Goal: Task Accomplishment & Management: Manage account settings

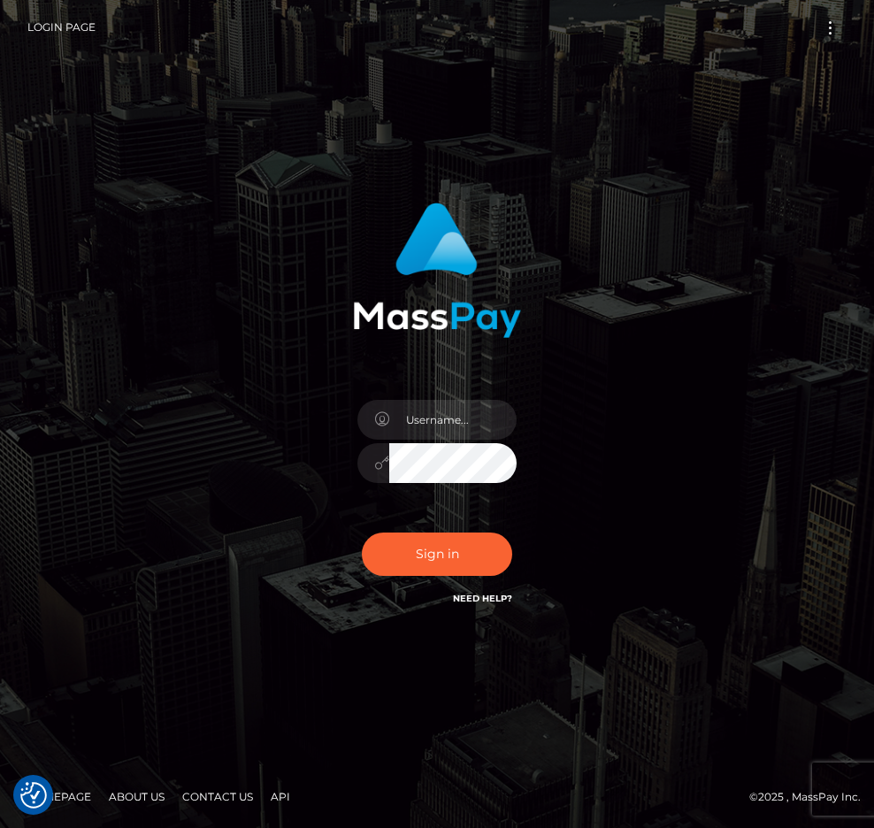
click at [275, 427] on div "Sign in" at bounding box center [436, 414] width 637 height 450
type input "raewhit"
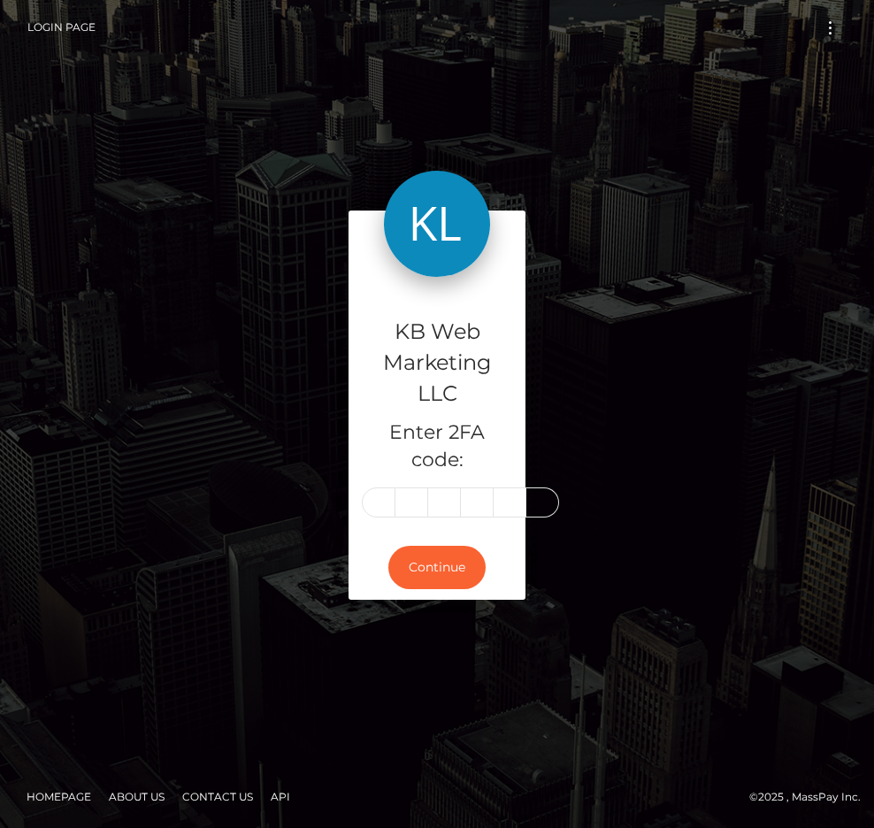
type input "9"
type input "8"
type input "3"
type input "8"
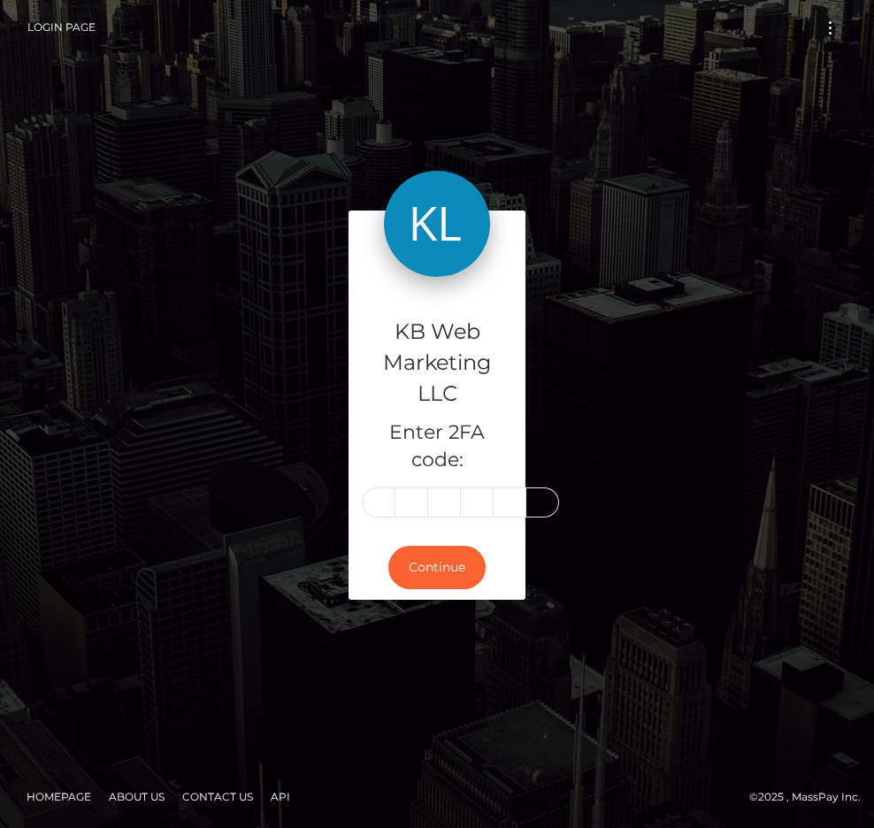
click at [548, 457] on div "KB Web Marketing LLC Enter 2FA code: 9 9 8 3 8 99838 Continue" at bounding box center [436, 413] width 637 height 407
click at [387, 494] on input "9" at bounding box center [379, 502] width 34 height 30
type input "9"
type input "8"
type input "3"
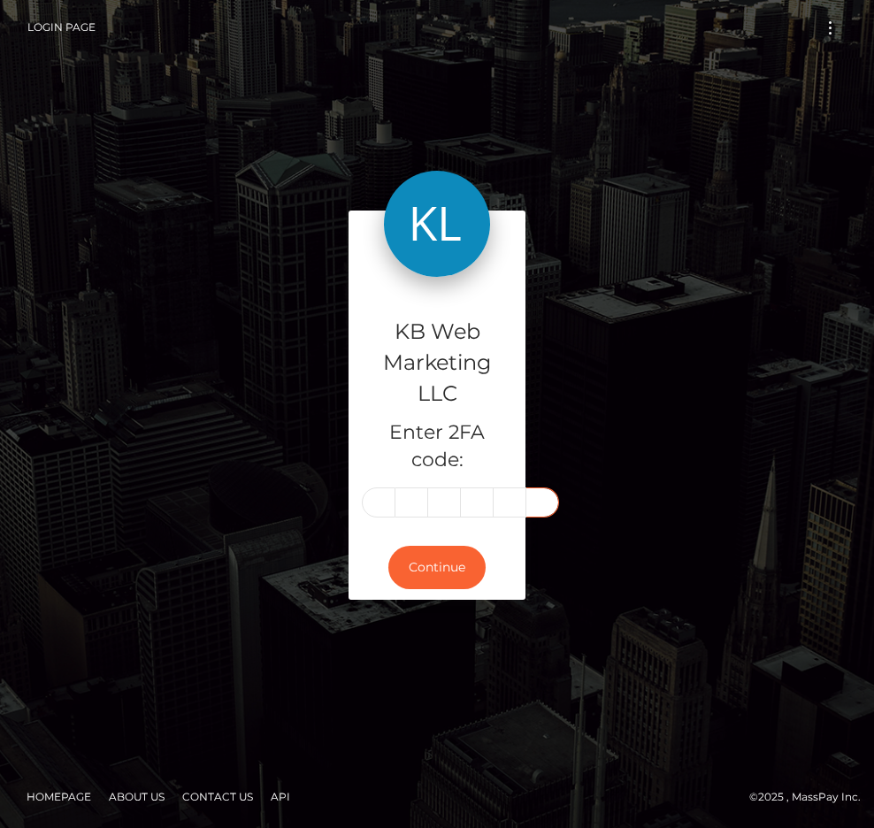
type input "8"
type input "1"
type input "9"
type input "8"
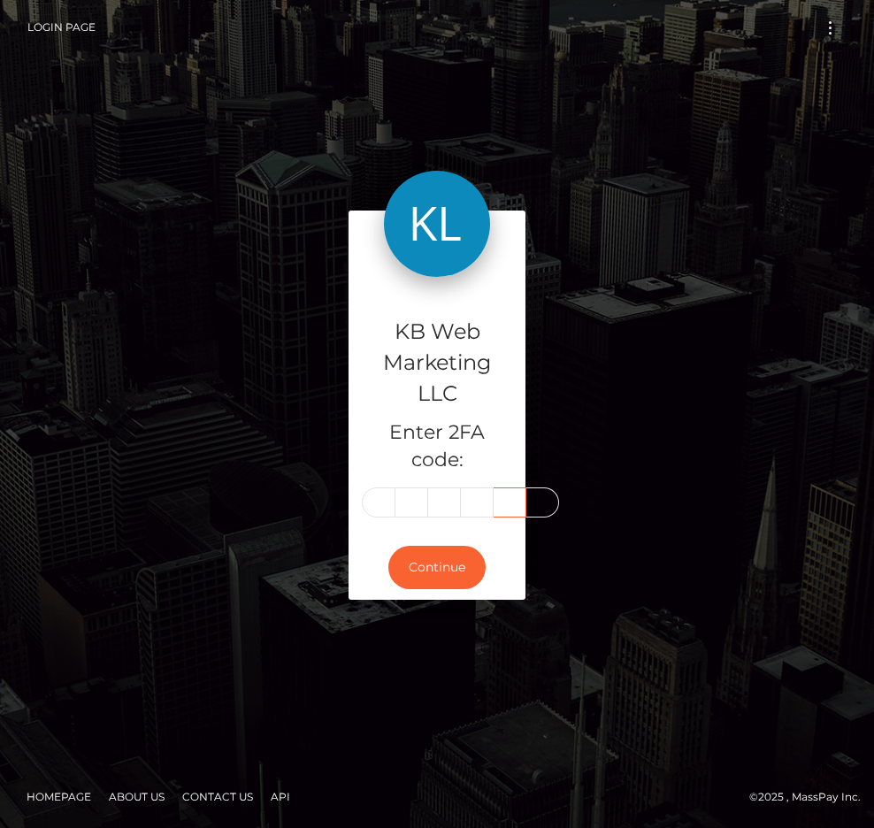
type input "2"
type input "4"
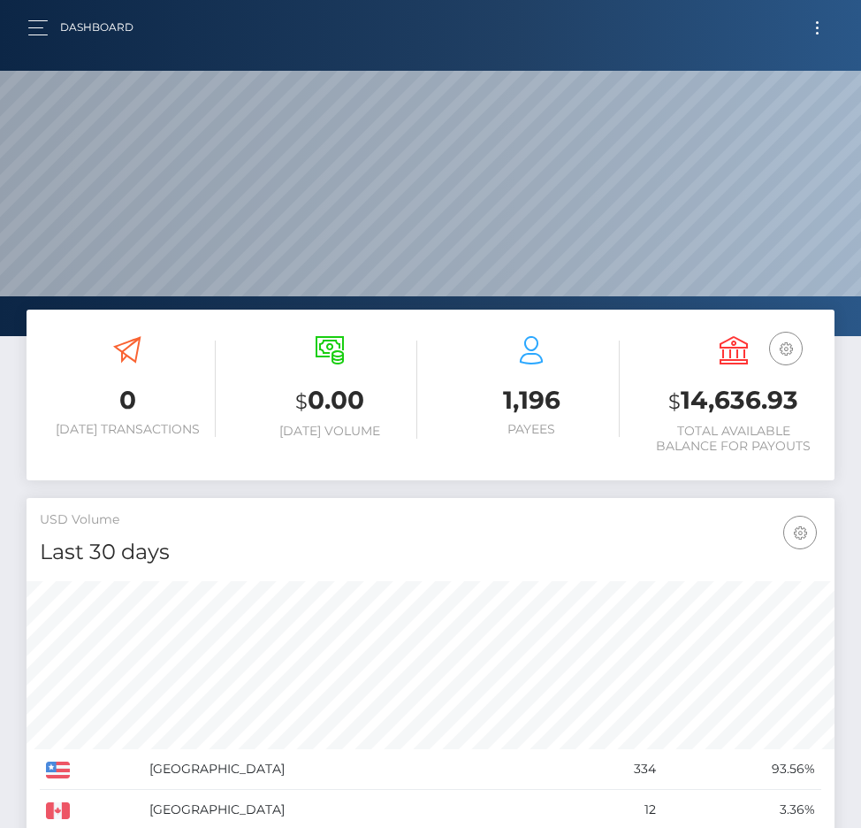
scroll to position [312, 391]
click at [43, 36] on button "button" at bounding box center [43, 28] width 33 height 24
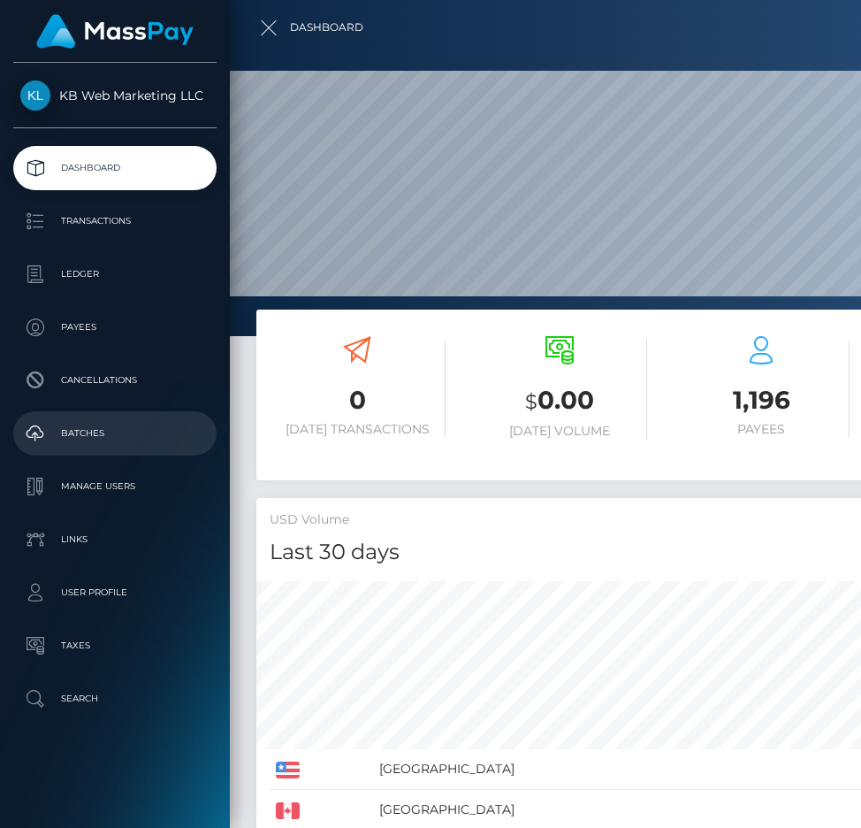
click at [126, 417] on link "Batches" at bounding box center [114, 433] width 203 height 44
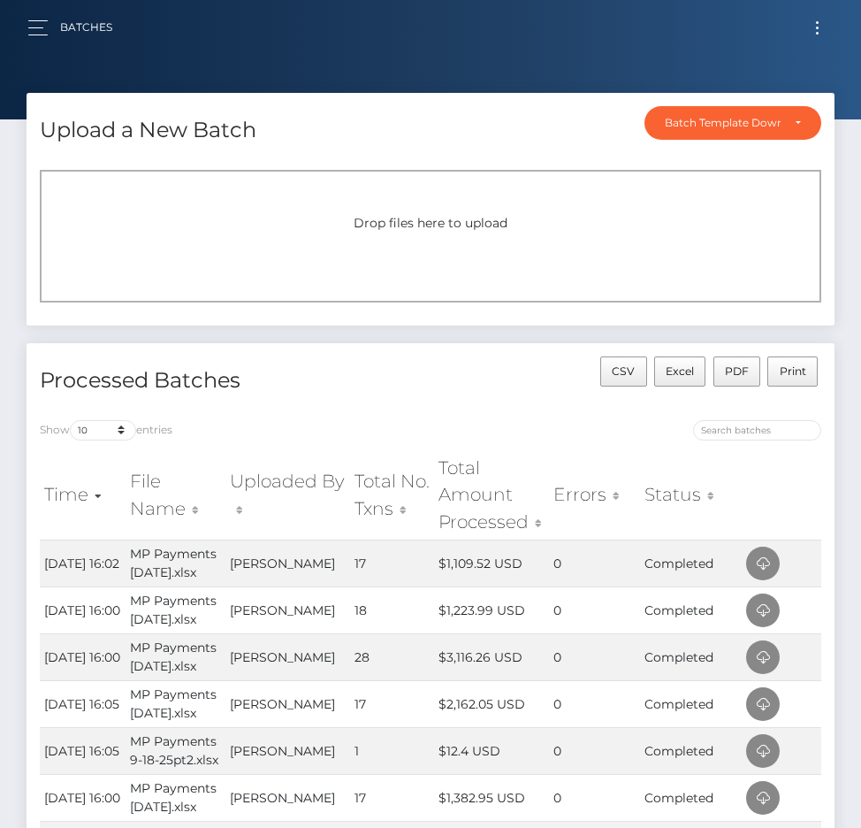
click at [75, 30] on link "Batches" at bounding box center [86, 27] width 52 height 37
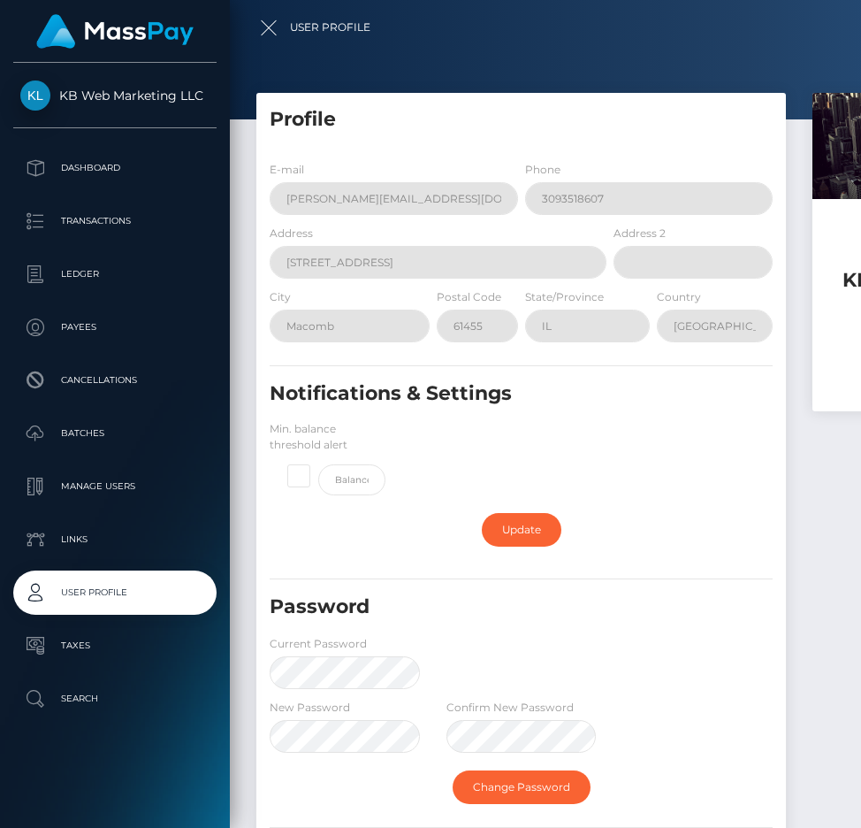
click at [361, 136] on div at bounding box center [660, 414] width 861 height 828
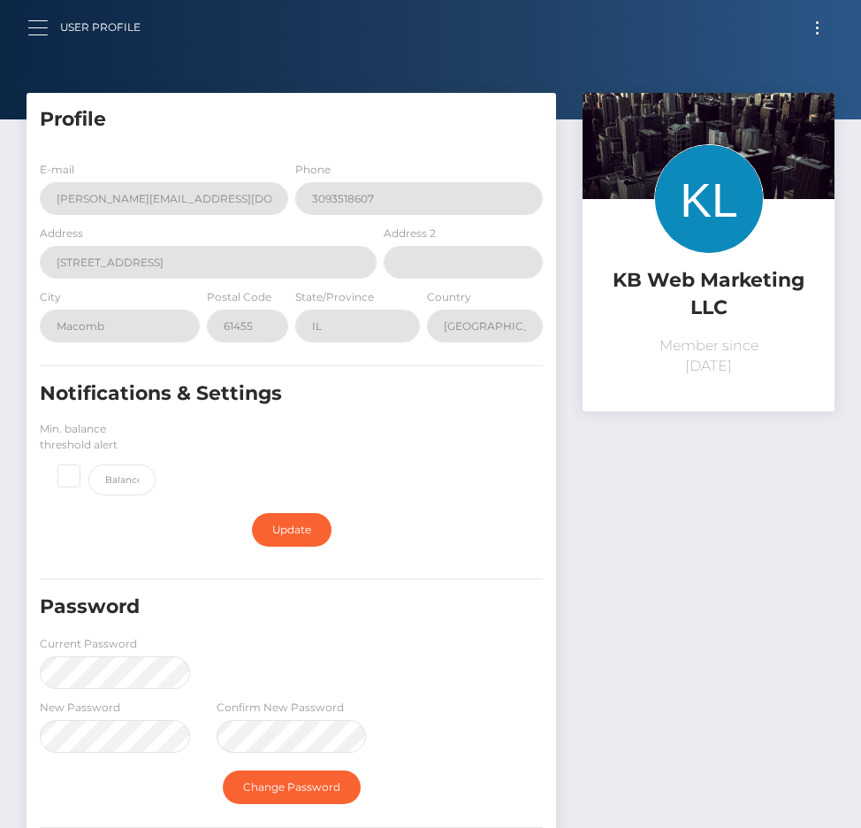
click at [36, 23] on button "button" at bounding box center [43, 28] width 33 height 24
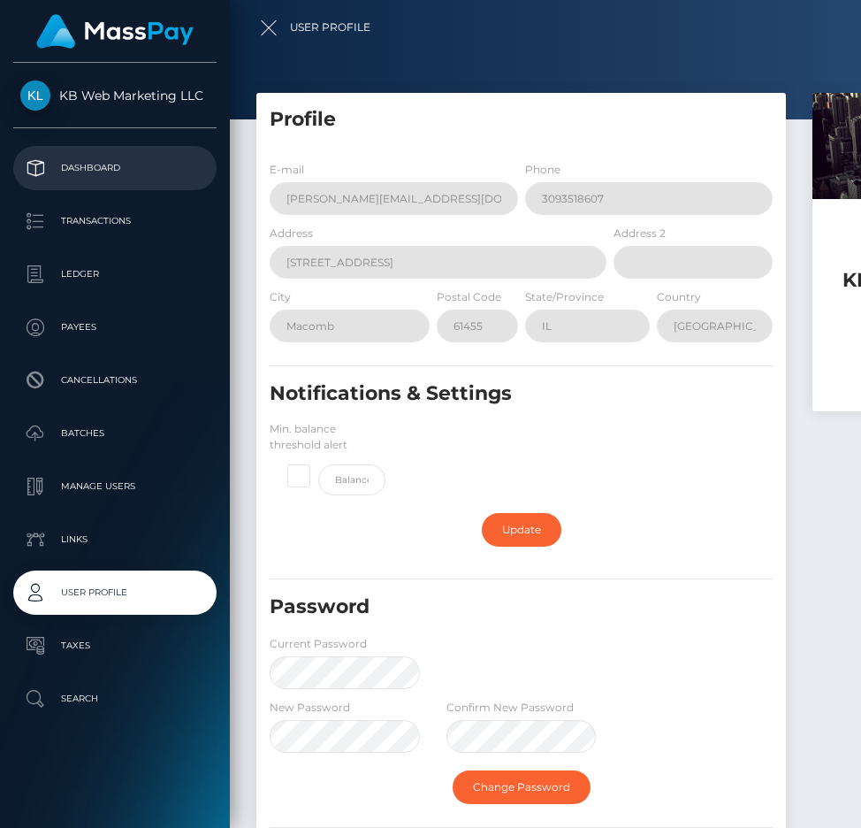
click at [90, 169] on p "Dashboard" at bounding box center [114, 168] width 189 height 27
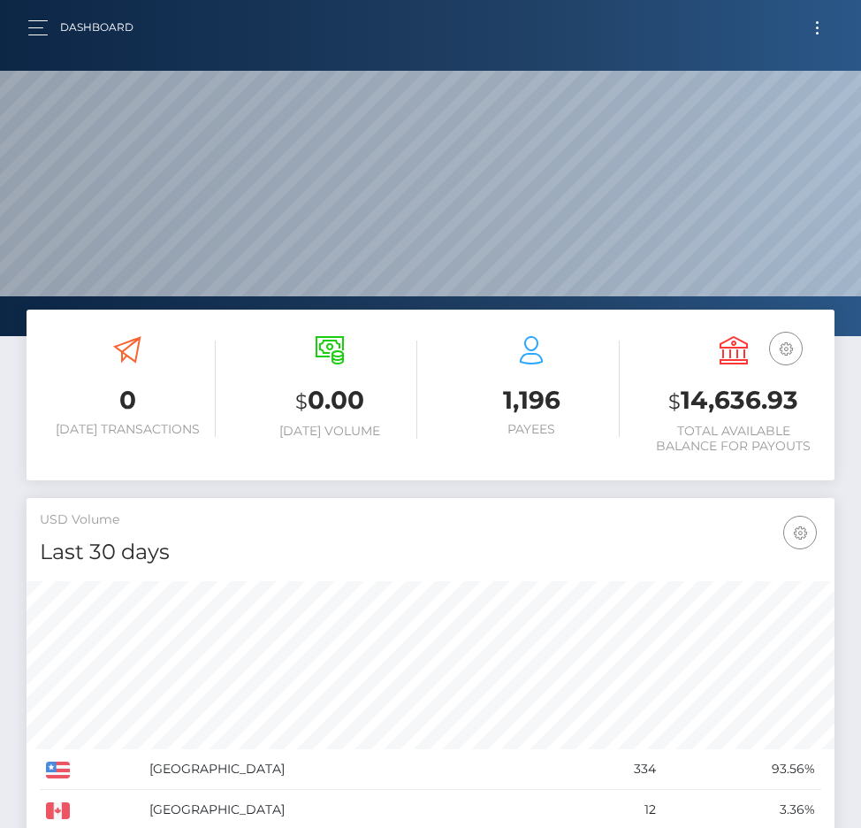
scroll to position [4, 0]
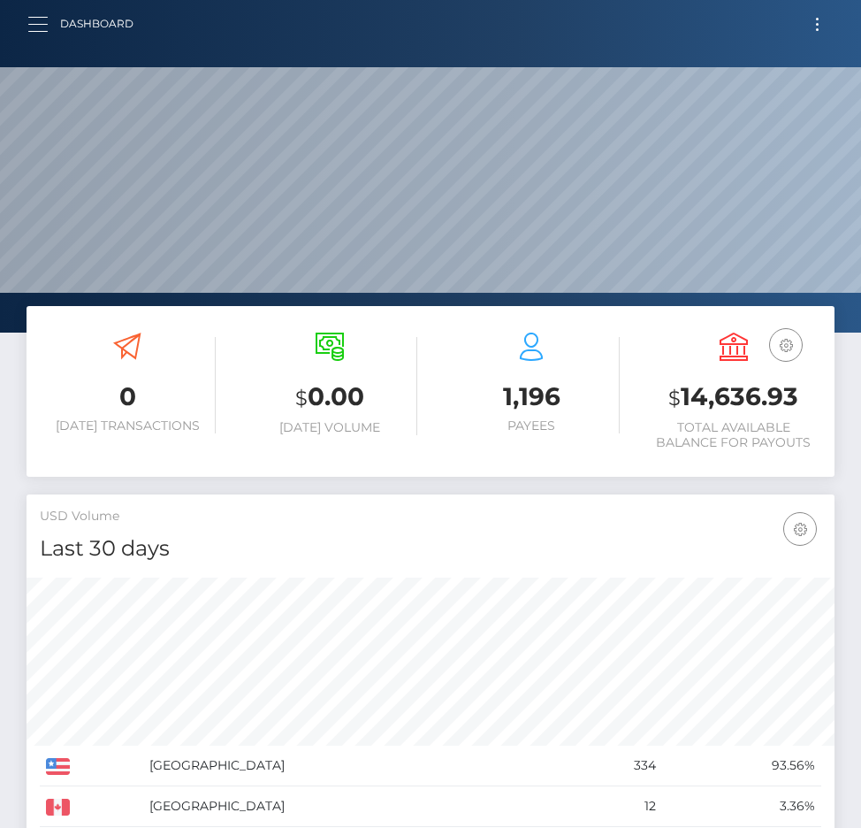
click at [57, 23] on button "button" at bounding box center [43, 24] width 33 height 24
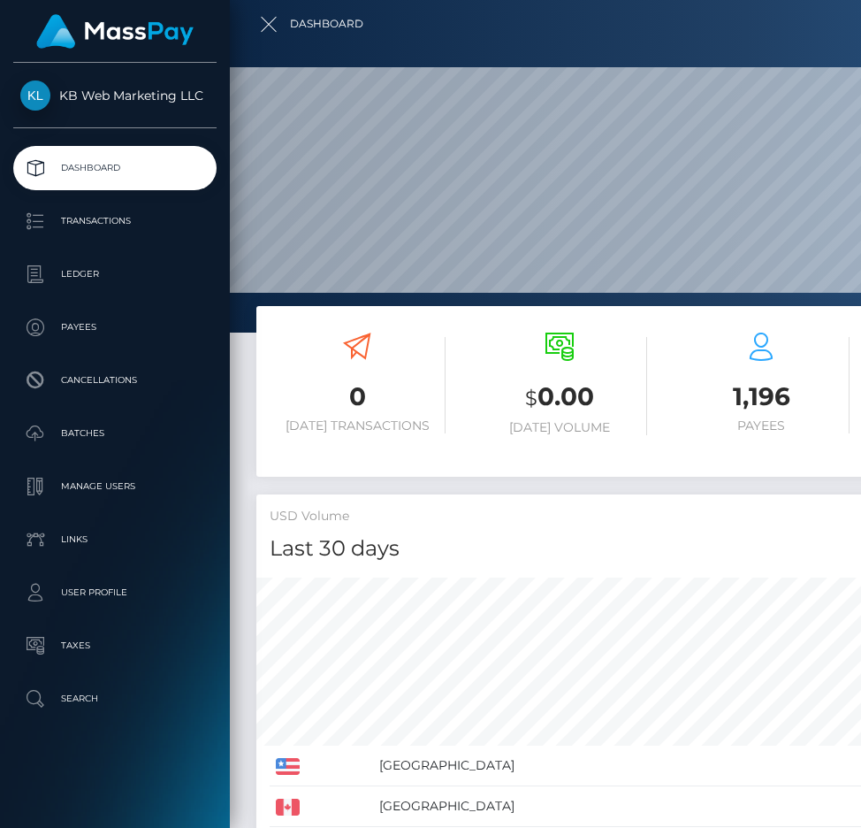
click at [526, 417] on div at bounding box center [660, 414] width 861 height 828
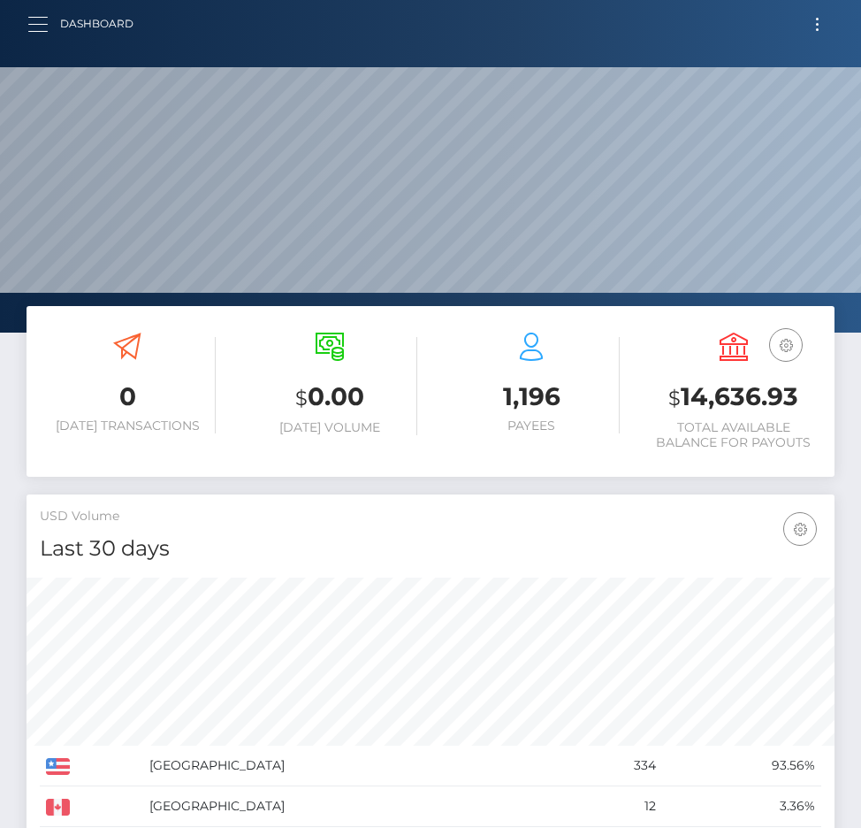
click at [50, 27] on button "button" at bounding box center [43, 24] width 33 height 24
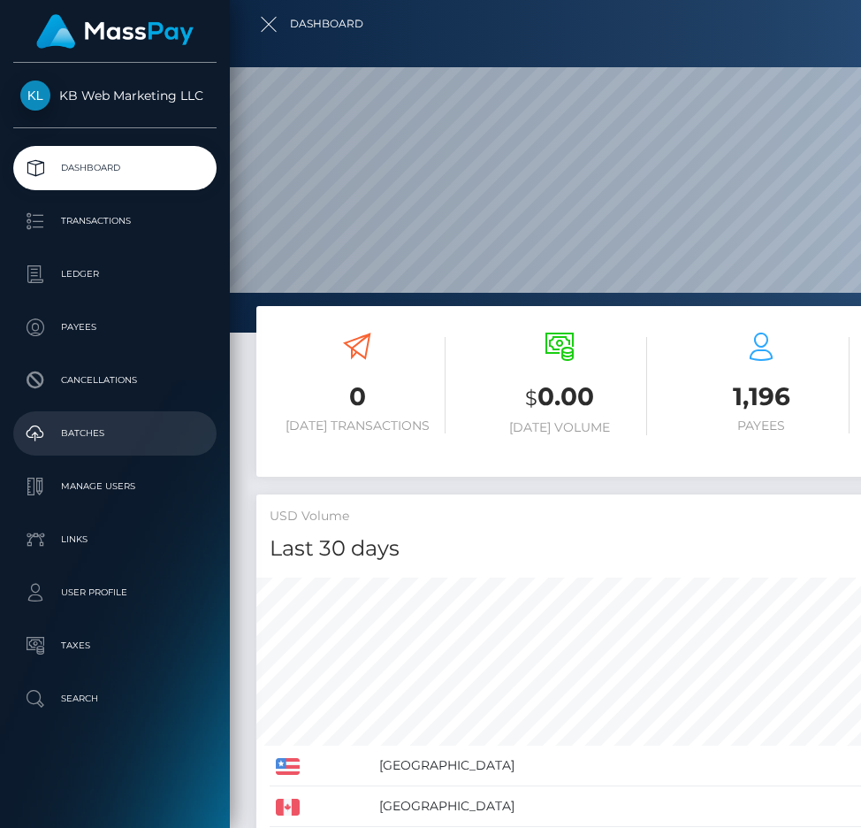
click at [115, 439] on p "Batches" at bounding box center [114, 433] width 189 height 27
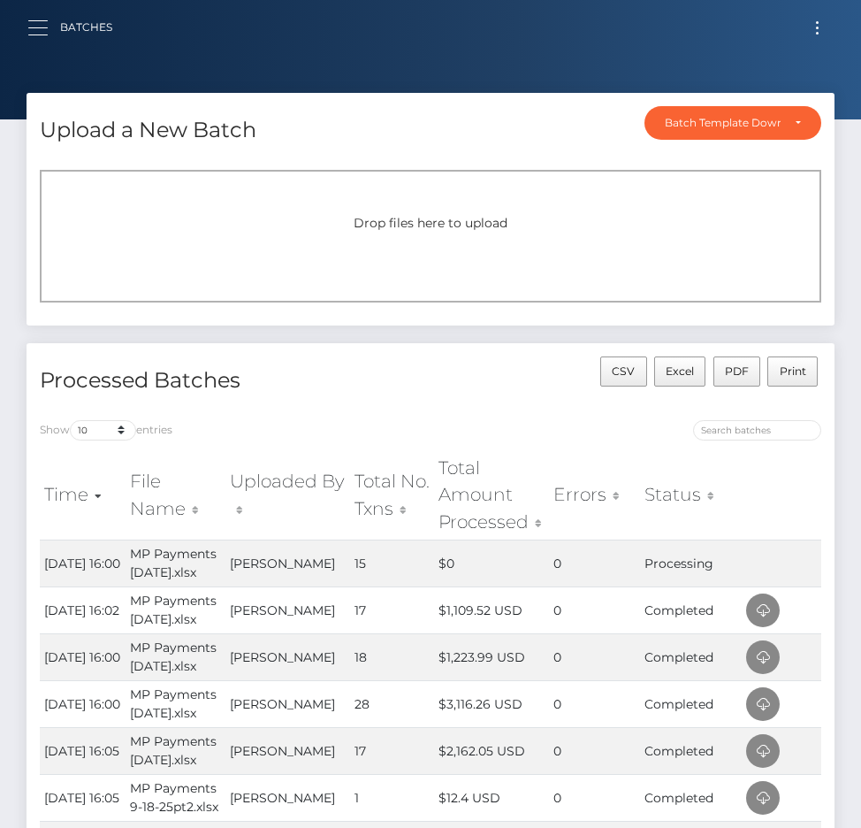
click at [54, 19] on button "button" at bounding box center [43, 28] width 33 height 24
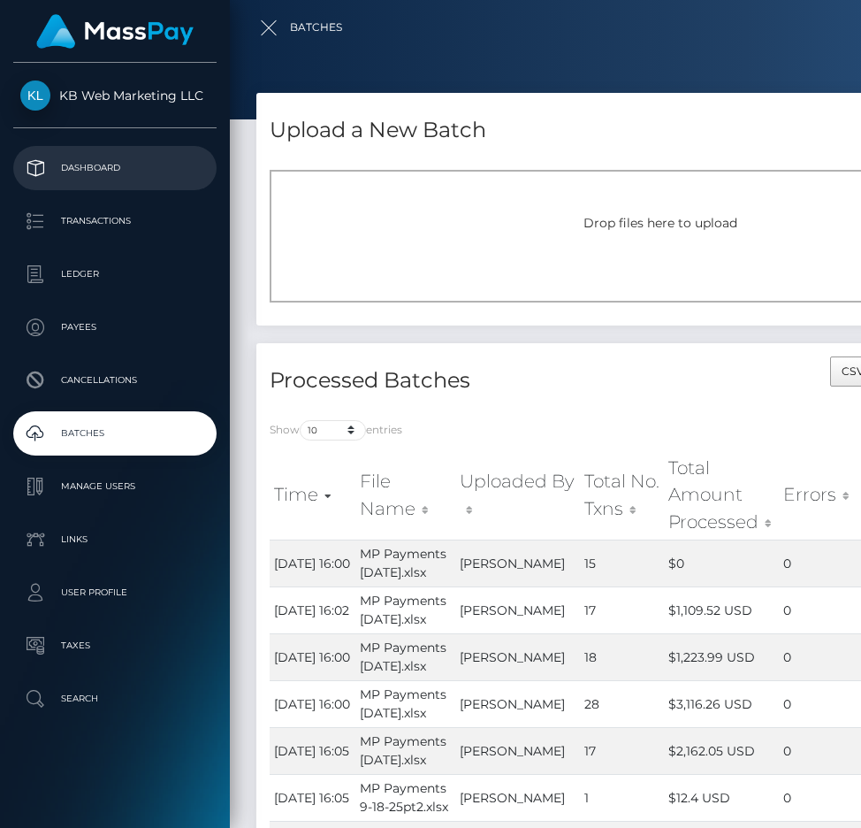
click at [91, 163] on p "Dashboard" at bounding box center [114, 168] width 189 height 27
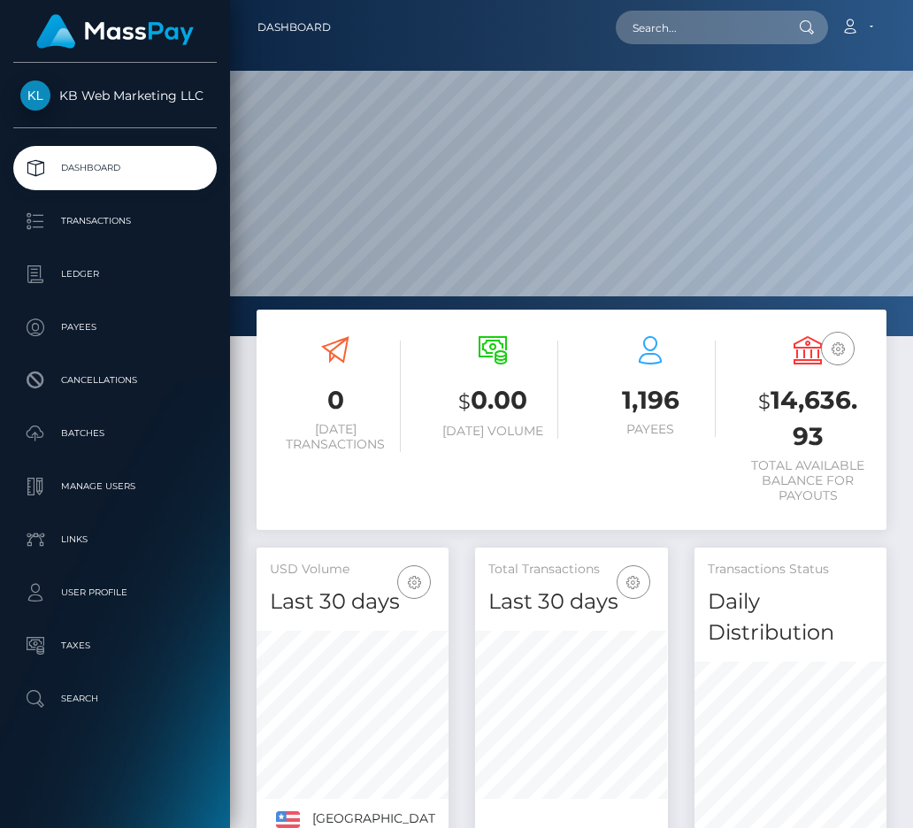
scroll to position [342, 193]
click at [447, 344] on div "$ 0.00 Today Volume" at bounding box center [492, 387] width 131 height 103
click at [59, 445] on p "Batches" at bounding box center [114, 433] width 189 height 27
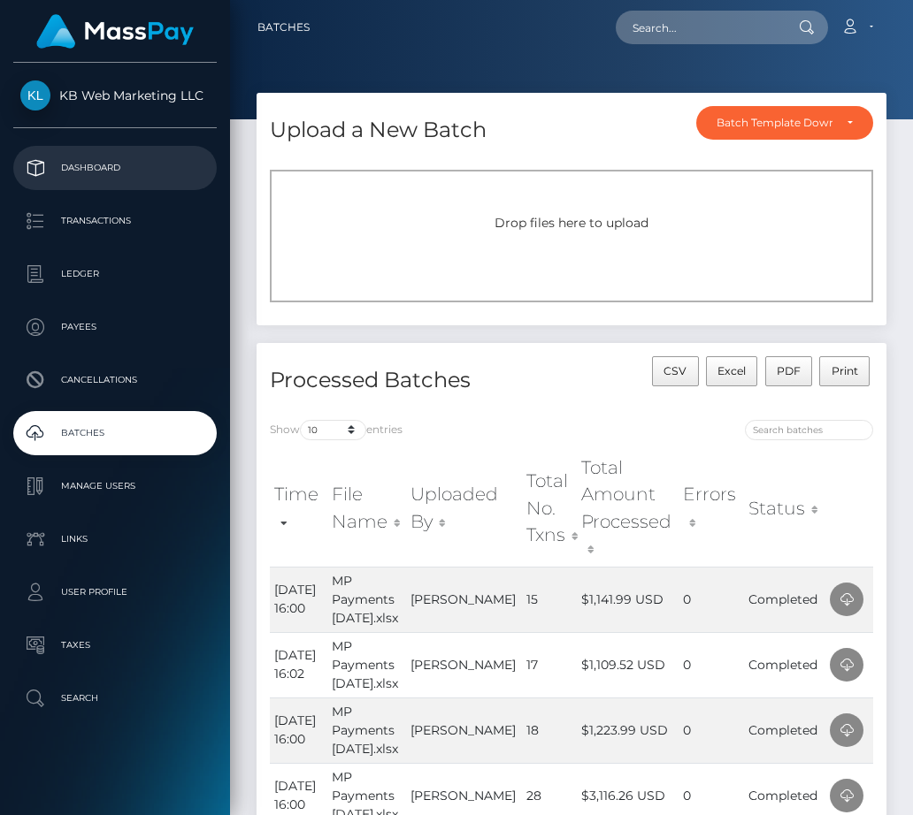
click at [180, 176] on p "Dashboard" at bounding box center [114, 168] width 189 height 27
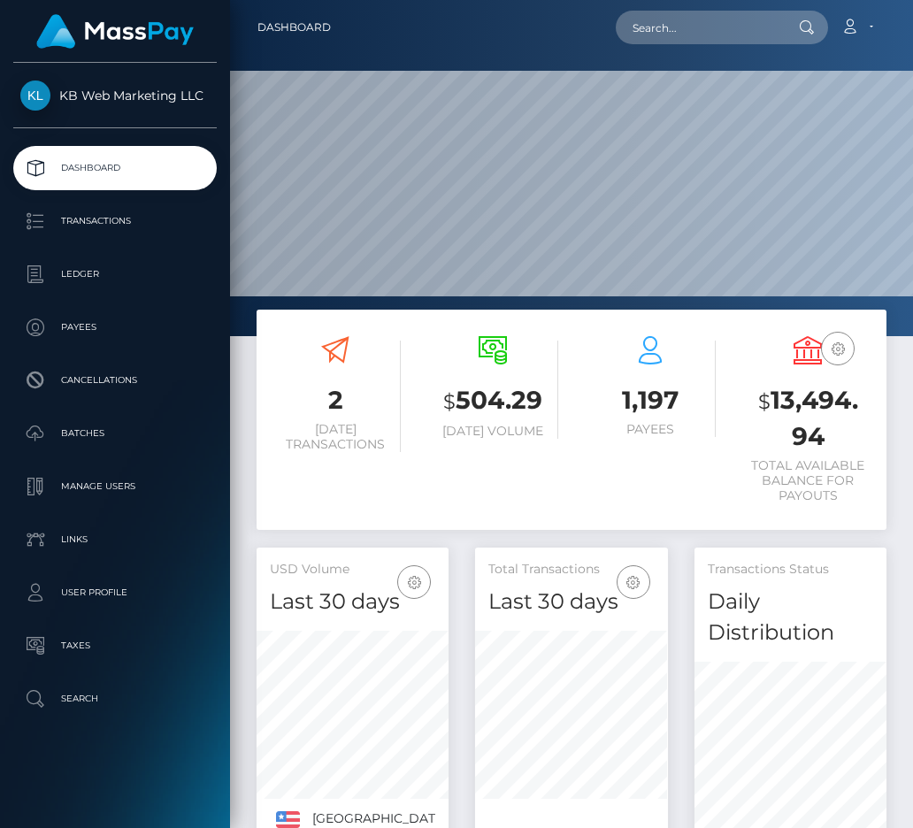
scroll to position [342, 193]
drag, startPoint x: 830, startPoint y: 436, endPoint x: 768, endPoint y: 405, distance: 69.2
click at [768, 405] on h3 "$ 13,494.94" at bounding box center [807, 418] width 131 height 71
copy h3 "13,494.94"
